Goal: Navigation & Orientation: Find specific page/section

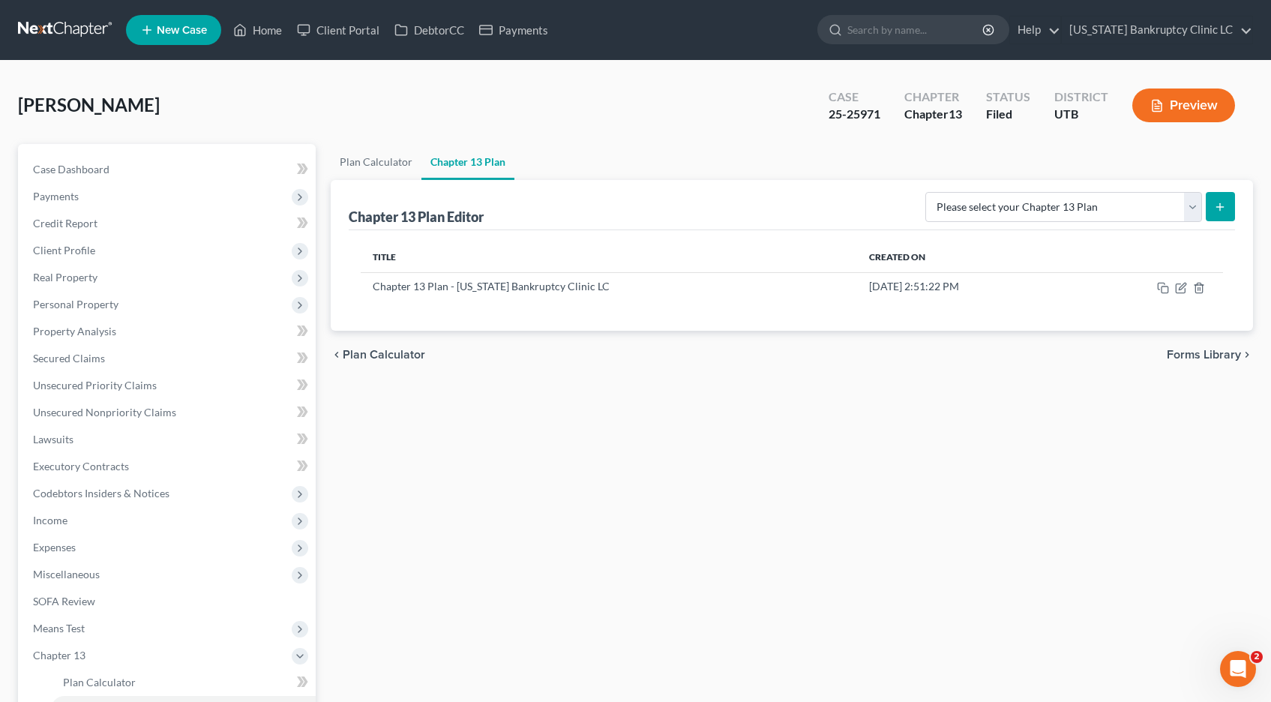
click at [63, 26] on link at bounding box center [66, 29] width 96 height 27
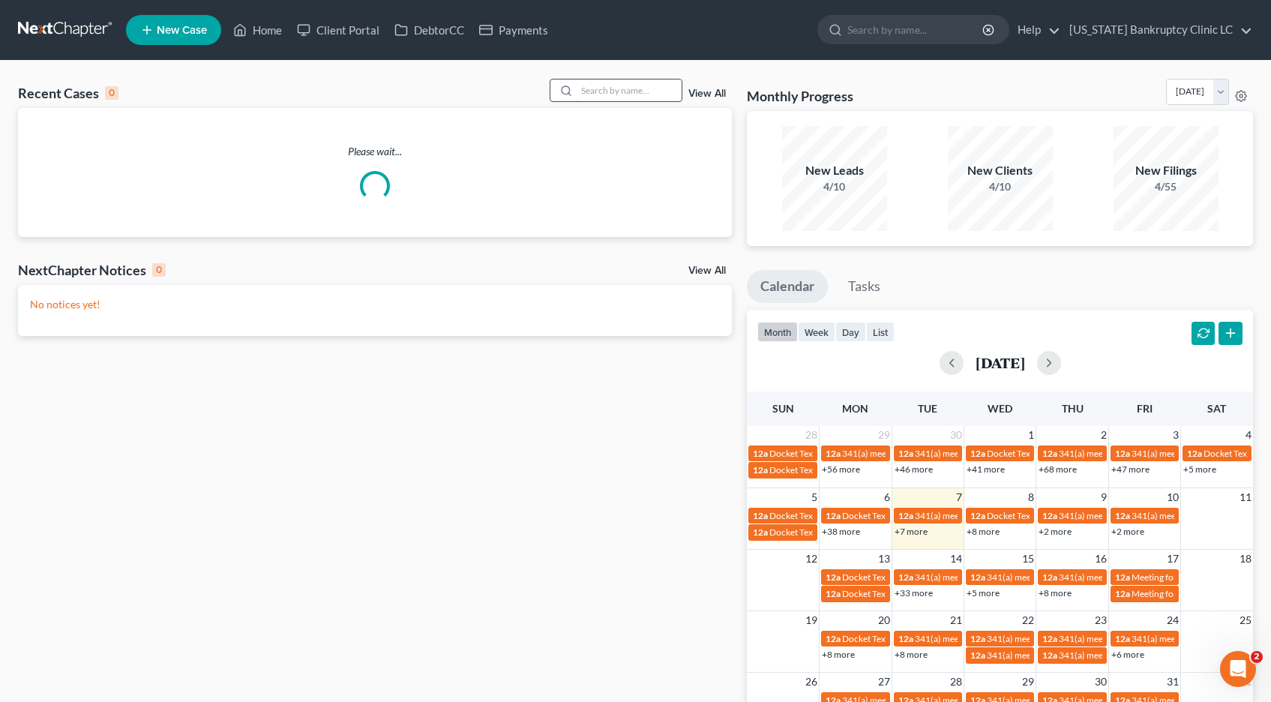
click at [607, 88] on input "search" at bounding box center [628, 90] width 105 height 22
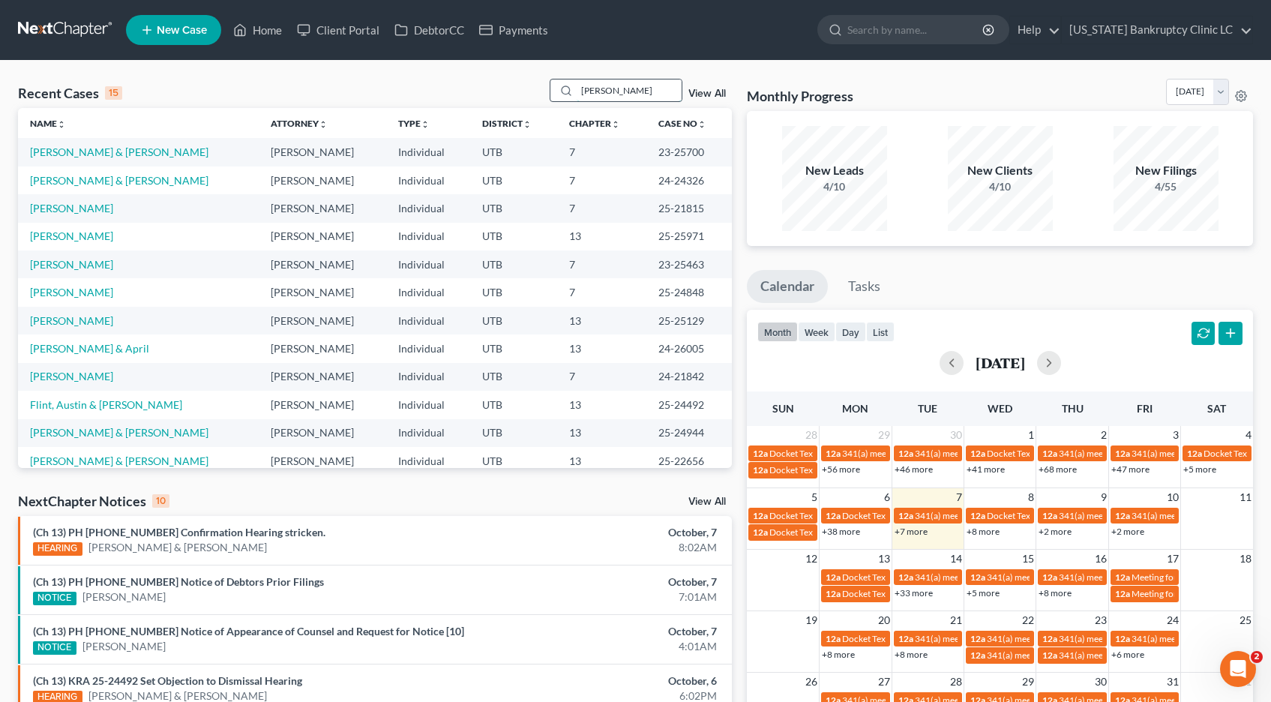
type input "[PERSON_NAME]"
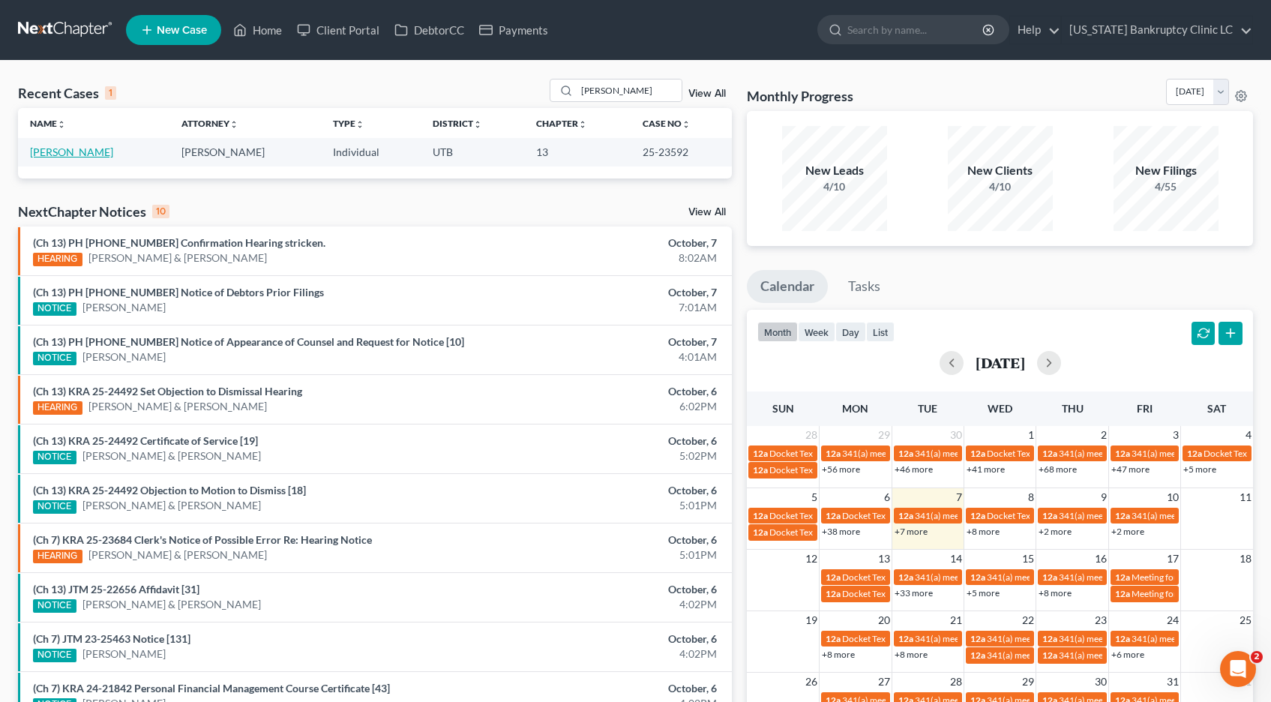
click at [81, 151] on link "[PERSON_NAME]" at bounding box center [71, 151] width 83 height 13
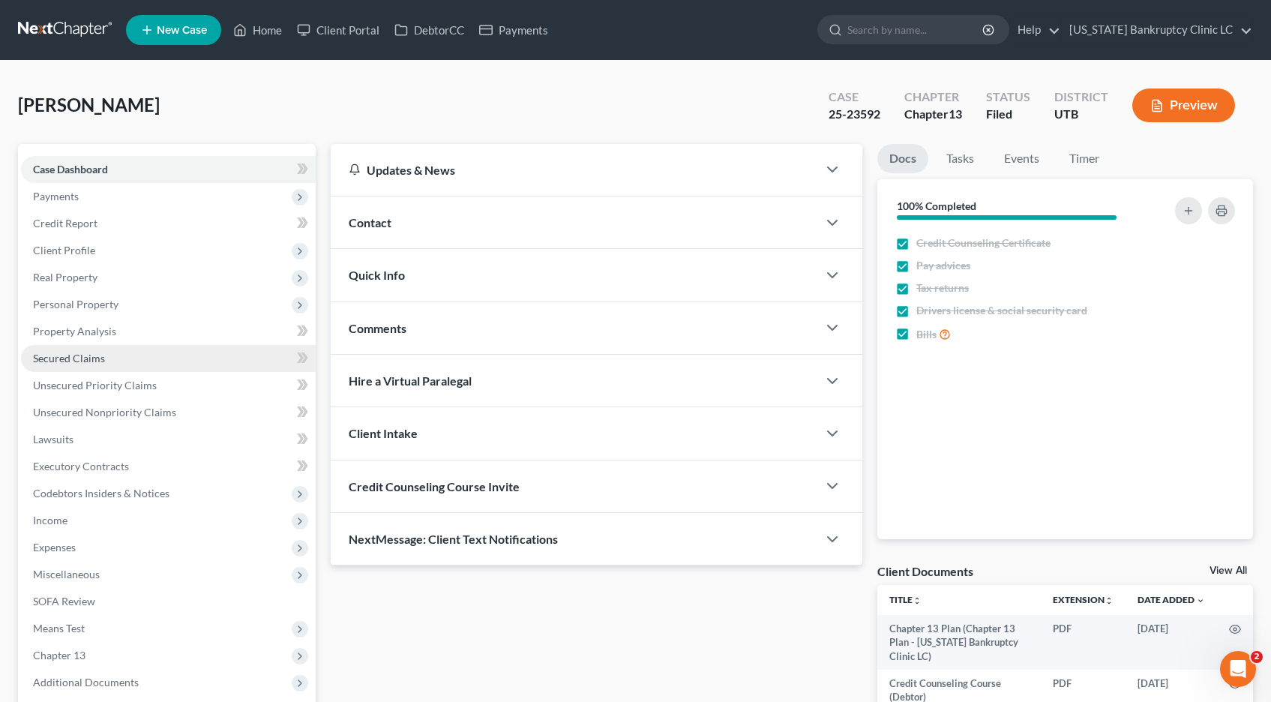
click at [79, 358] on span "Secured Claims" at bounding box center [69, 358] width 72 height 13
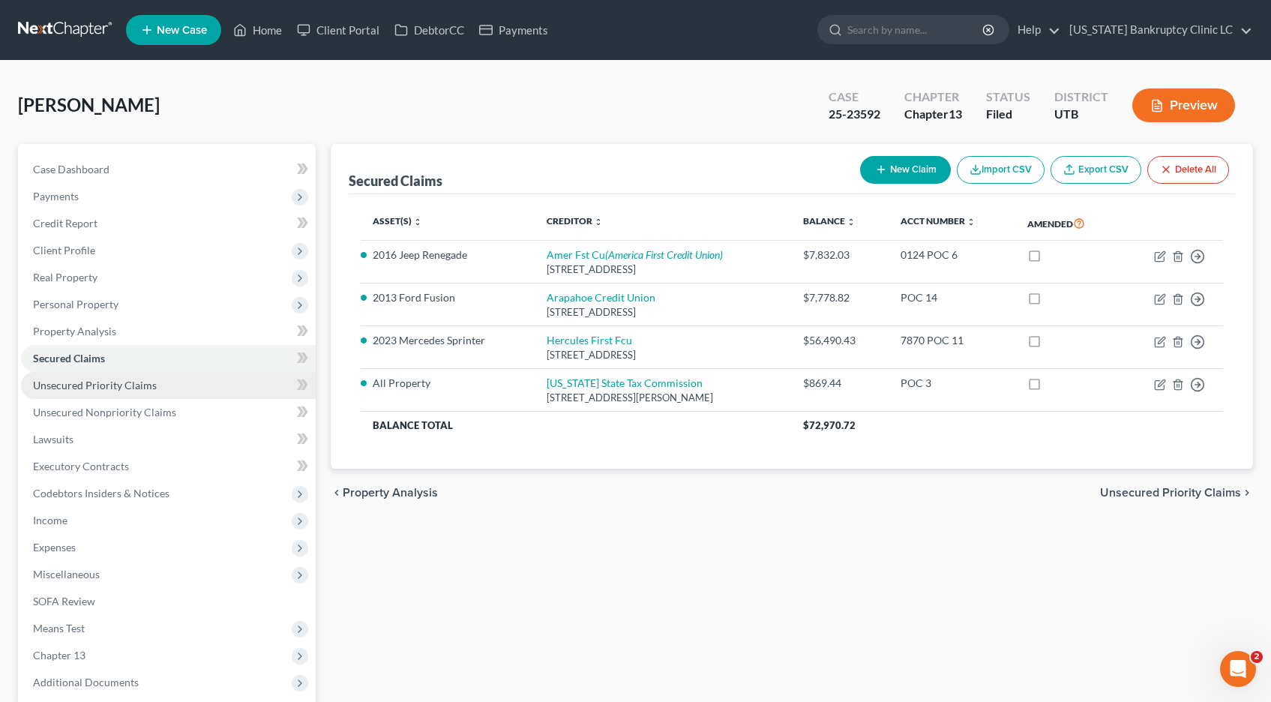
click at [70, 386] on span "Unsecured Priority Claims" at bounding box center [95, 385] width 124 height 13
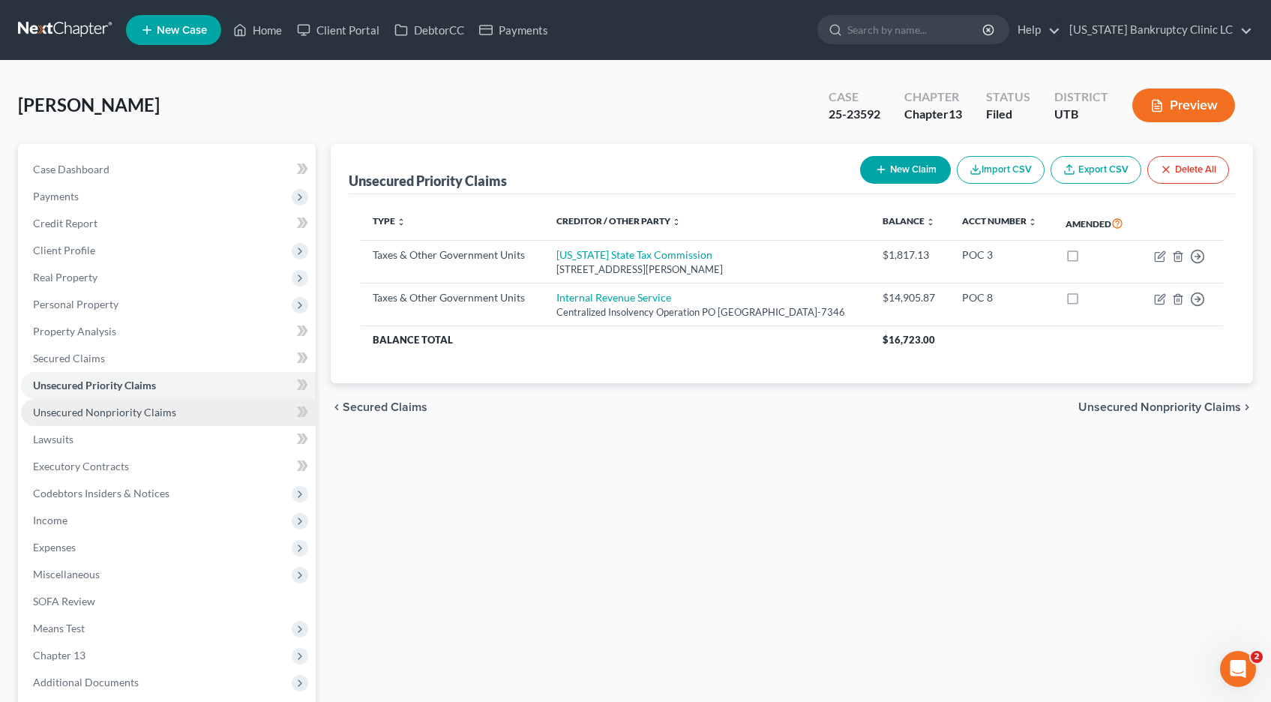
click at [61, 412] on span "Unsecured Nonpriority Claims" at bounding box center [104, 412] width 143 height 13
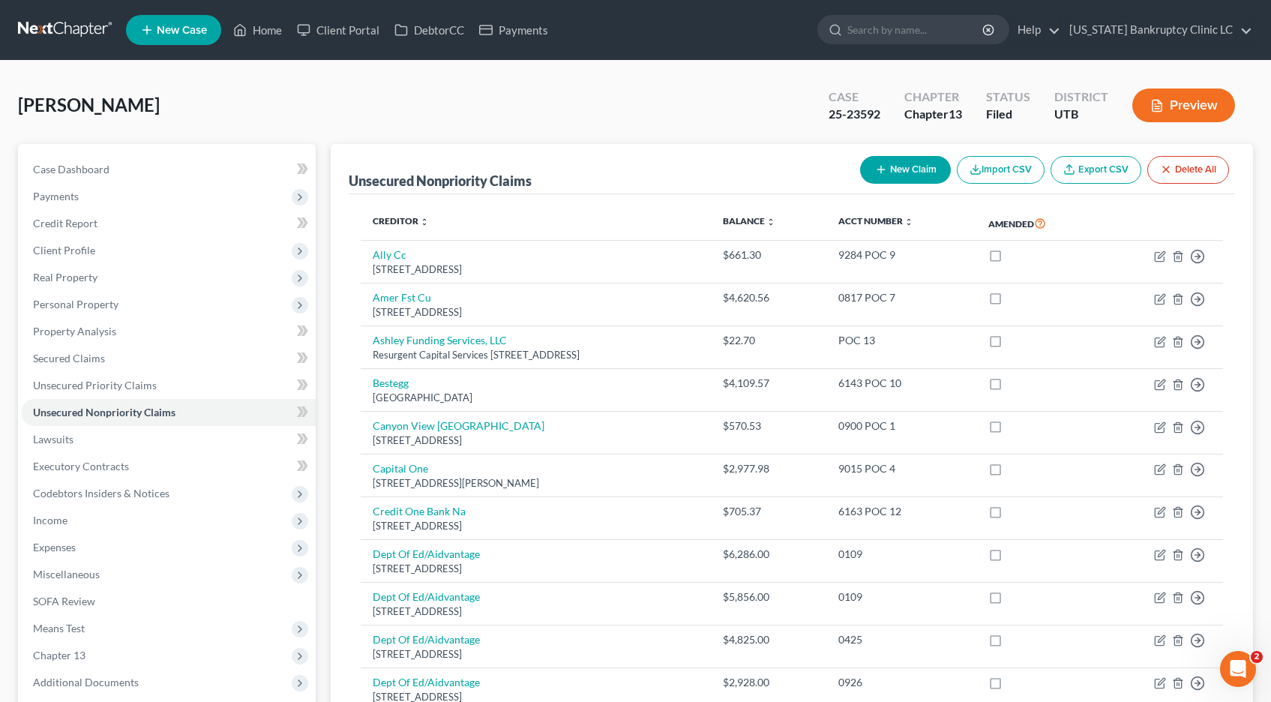
click at [43, 33] on link at bounding box center [66, 29] width 96 height 27
